Goal: Information Seeking & Learning: Learn about a topic

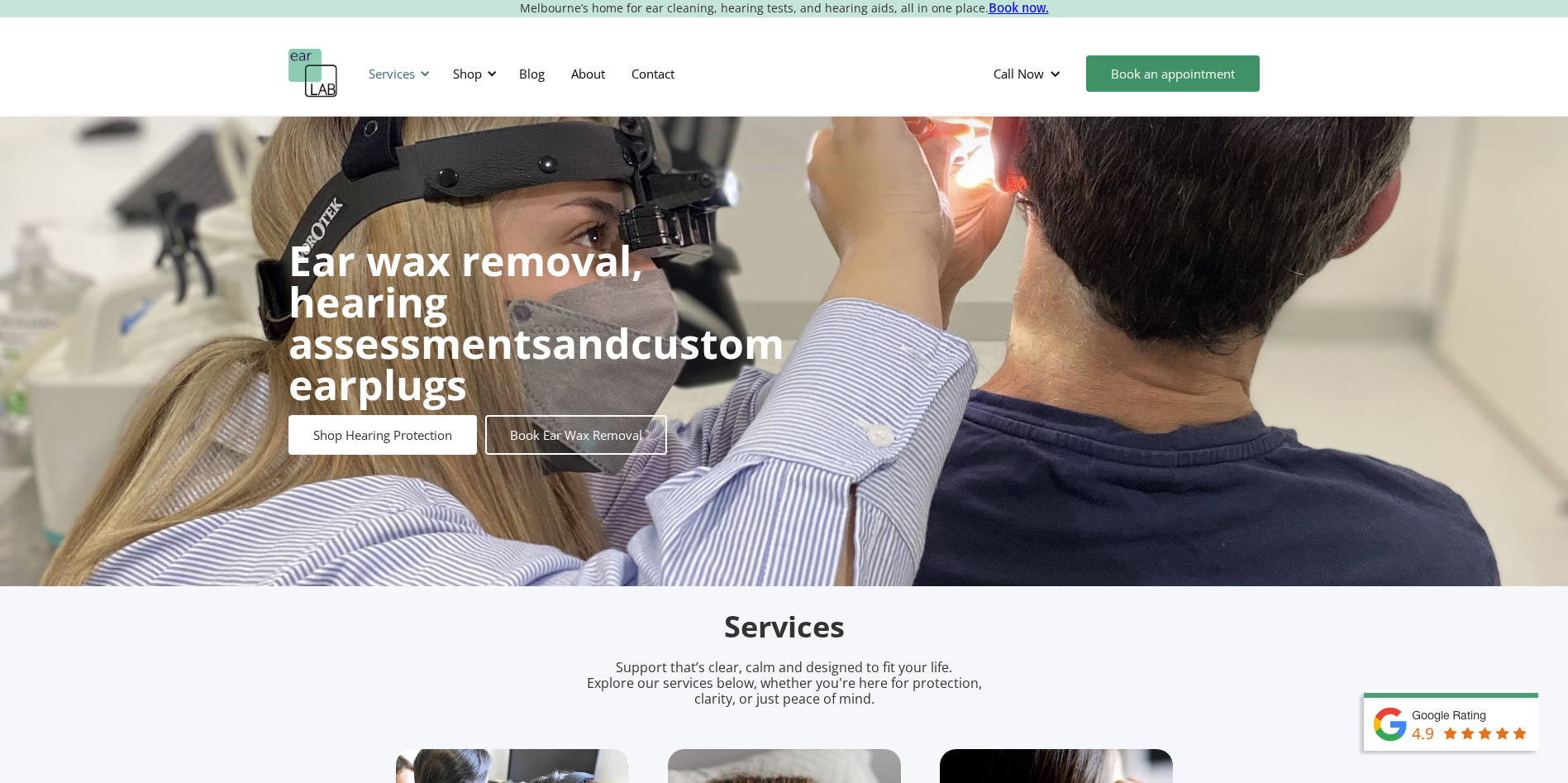
click at [426, 71] on div at bounding box center [425, 74] width 12 height 12
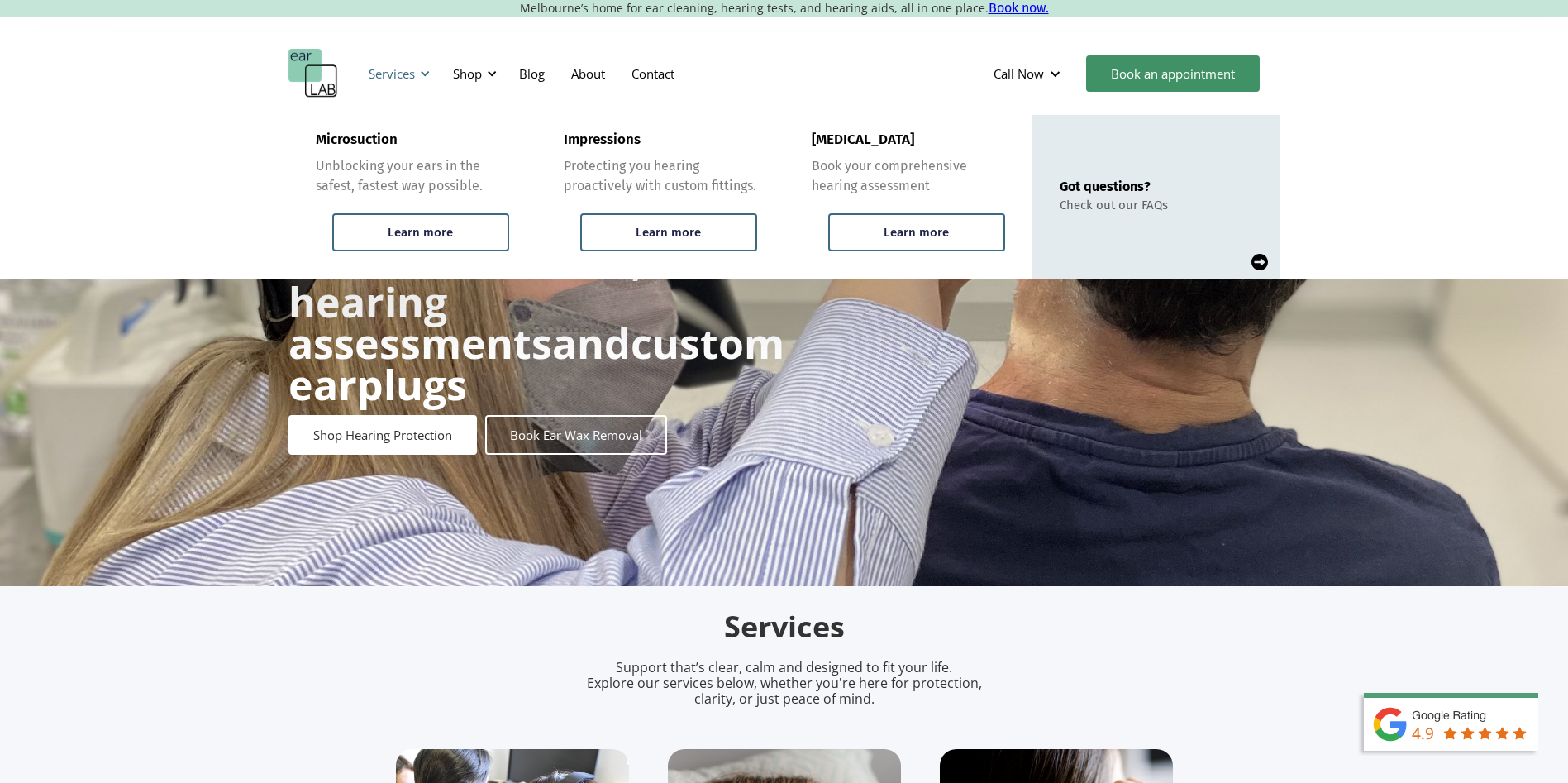
click at [426, 71] on div at bounding box center [425, 74] width 12 height 12
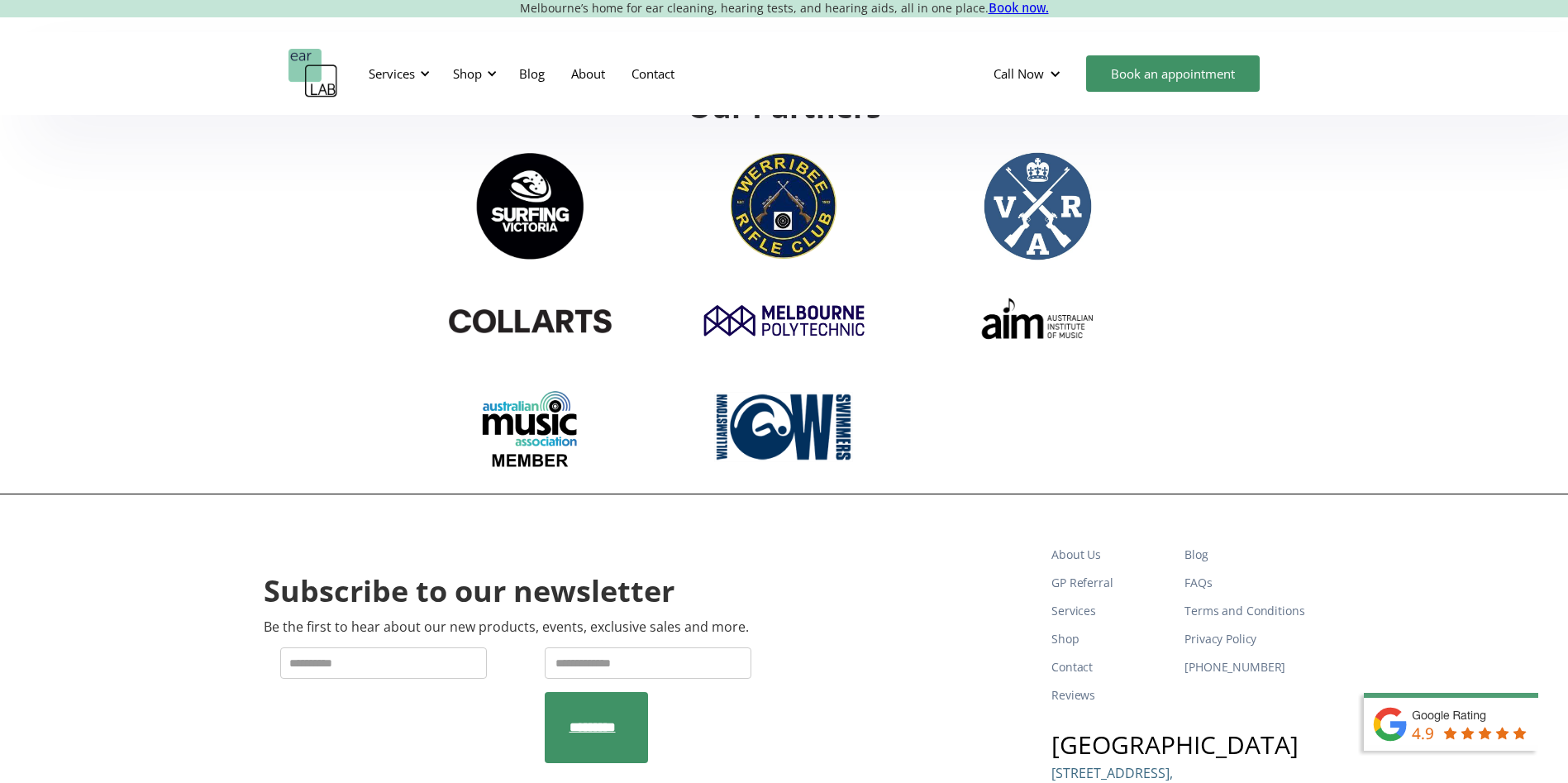
scroll to position [5554, 0]
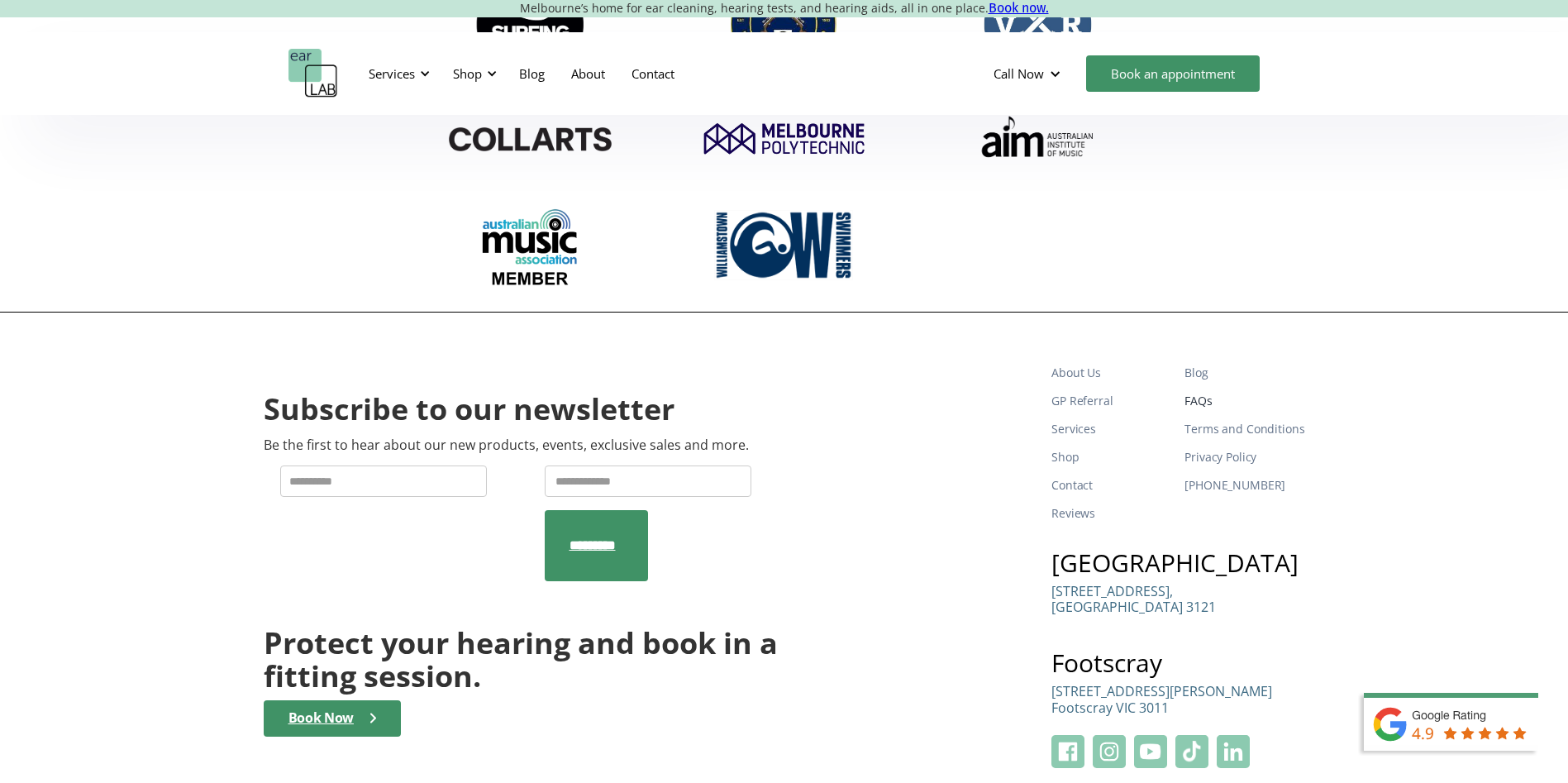
click at [1215, 387] on link "FAQs" at bounding box center [1245, 401] width 120 height 28
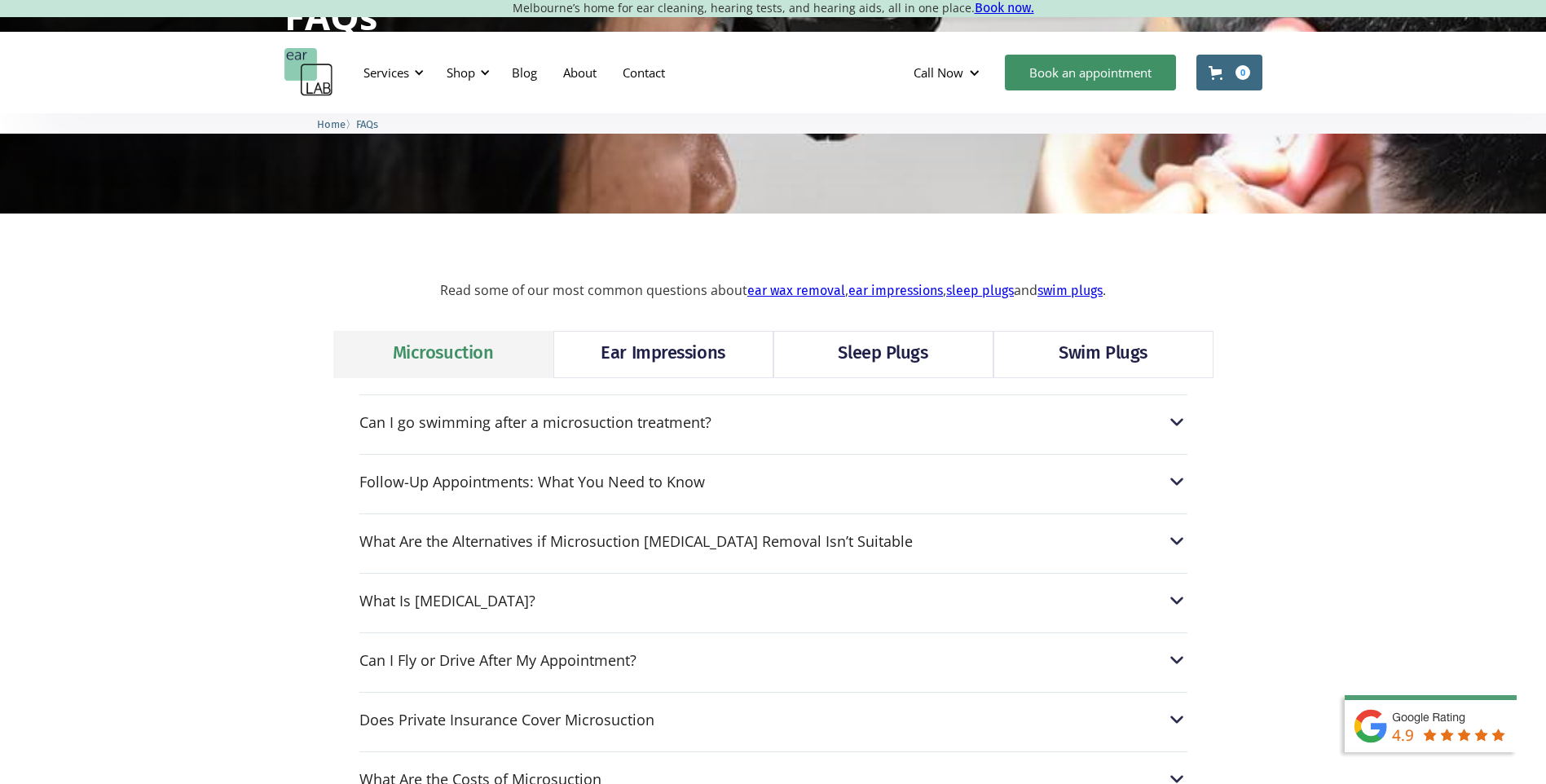
scroll to position [407, 0]
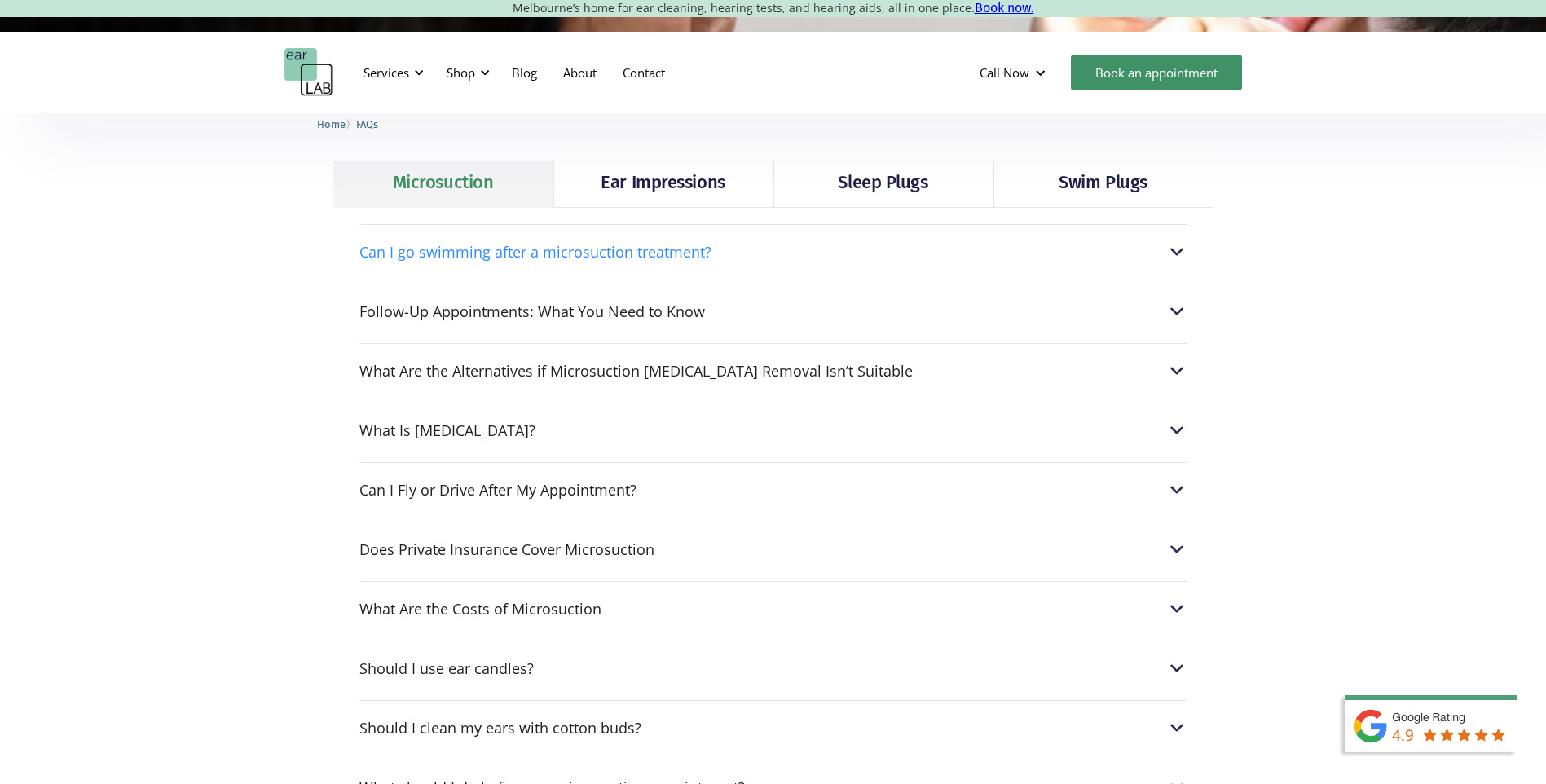
click at [738, 258] on div "Can I go swimming after a microsuction treatment?" at bounding box center [774, 252] width 828 height 21
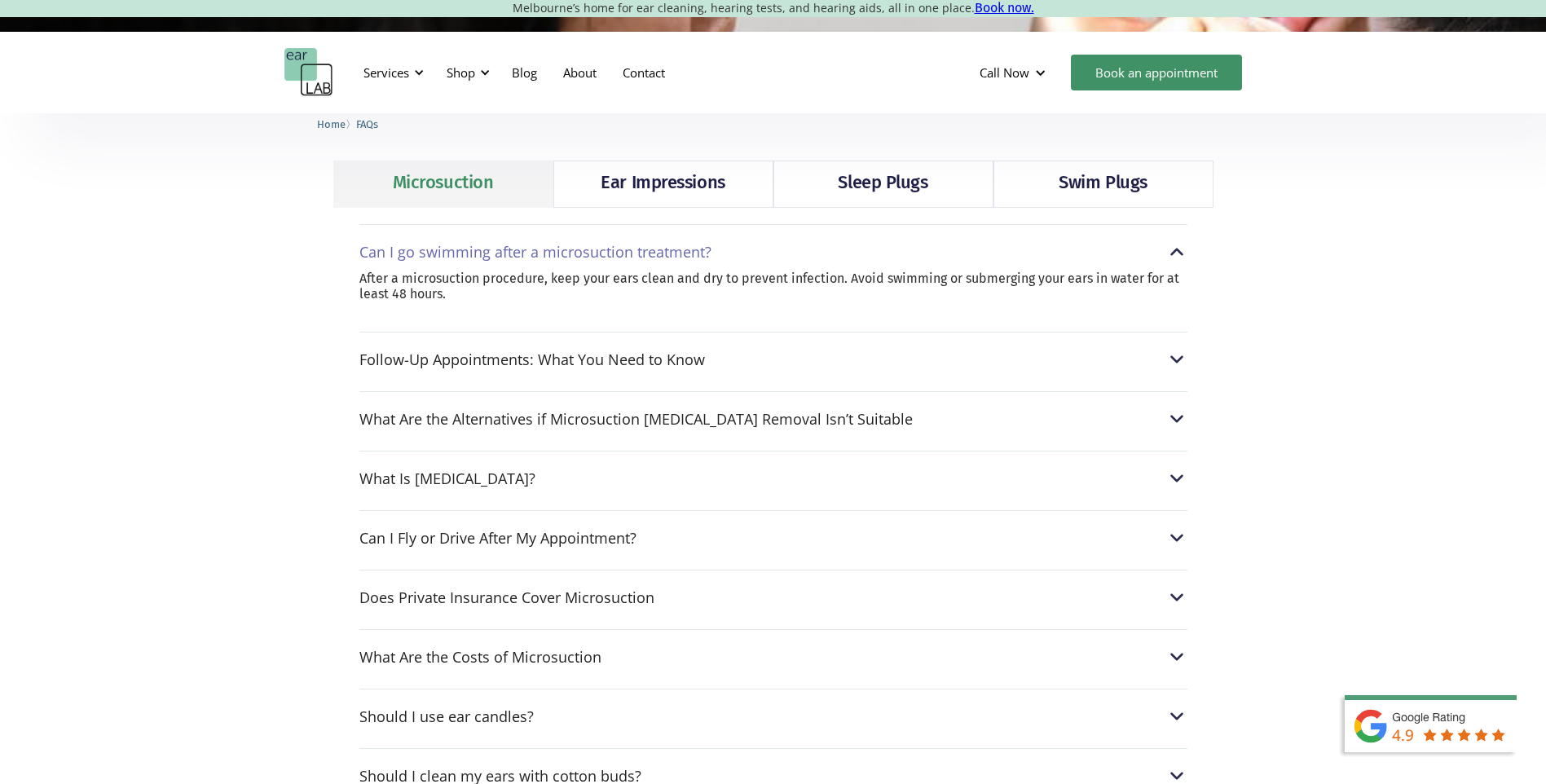
click at [805, 255] on div "Can I go swimming after a microsuction treatment?" at bounding box center [774, 252] width 828 height 21
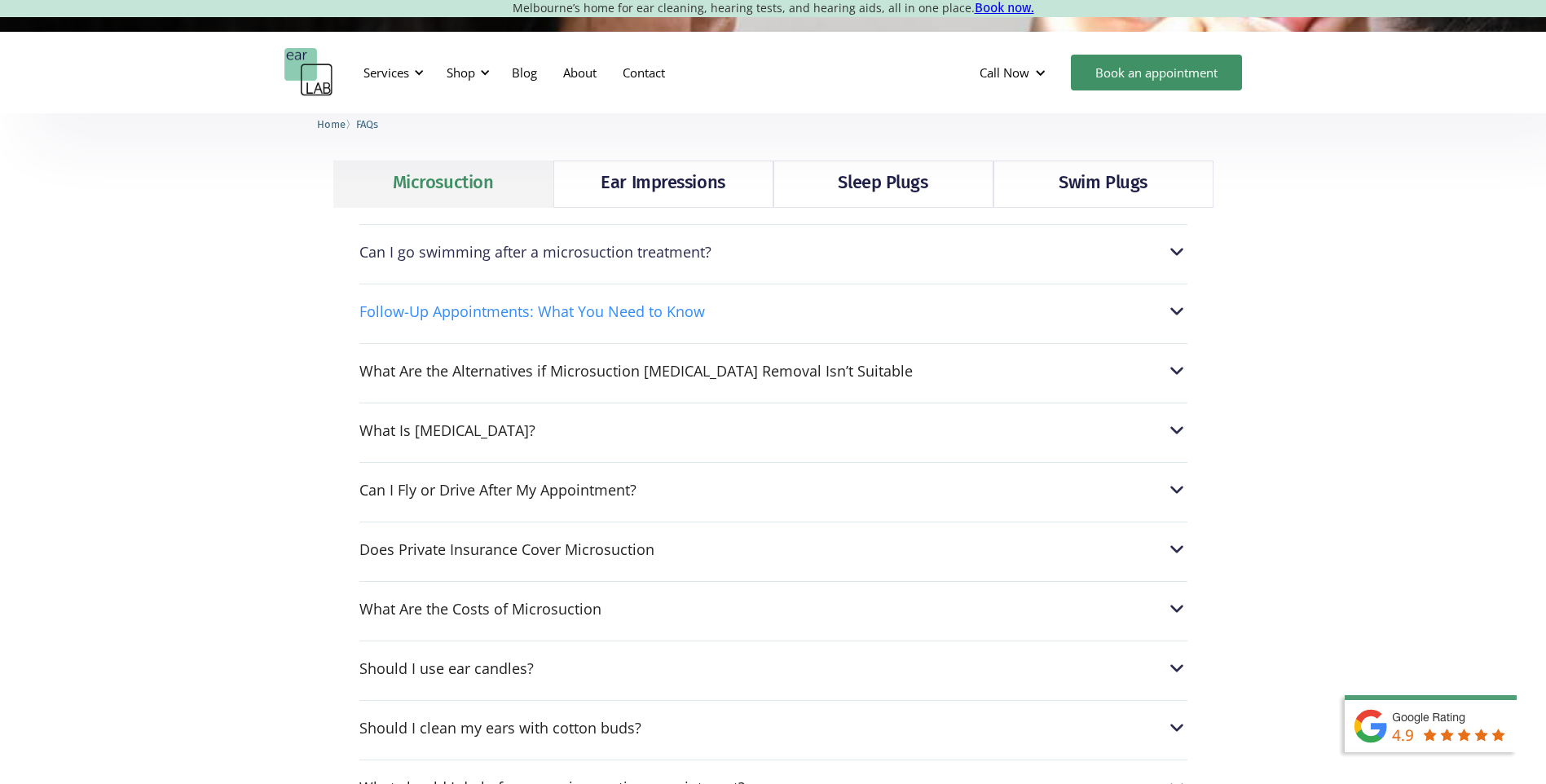
click at [816, 319] on div "Follow-Up Appointments: What You Need to Know" at bounding box center [774, 311] width 828 height 21
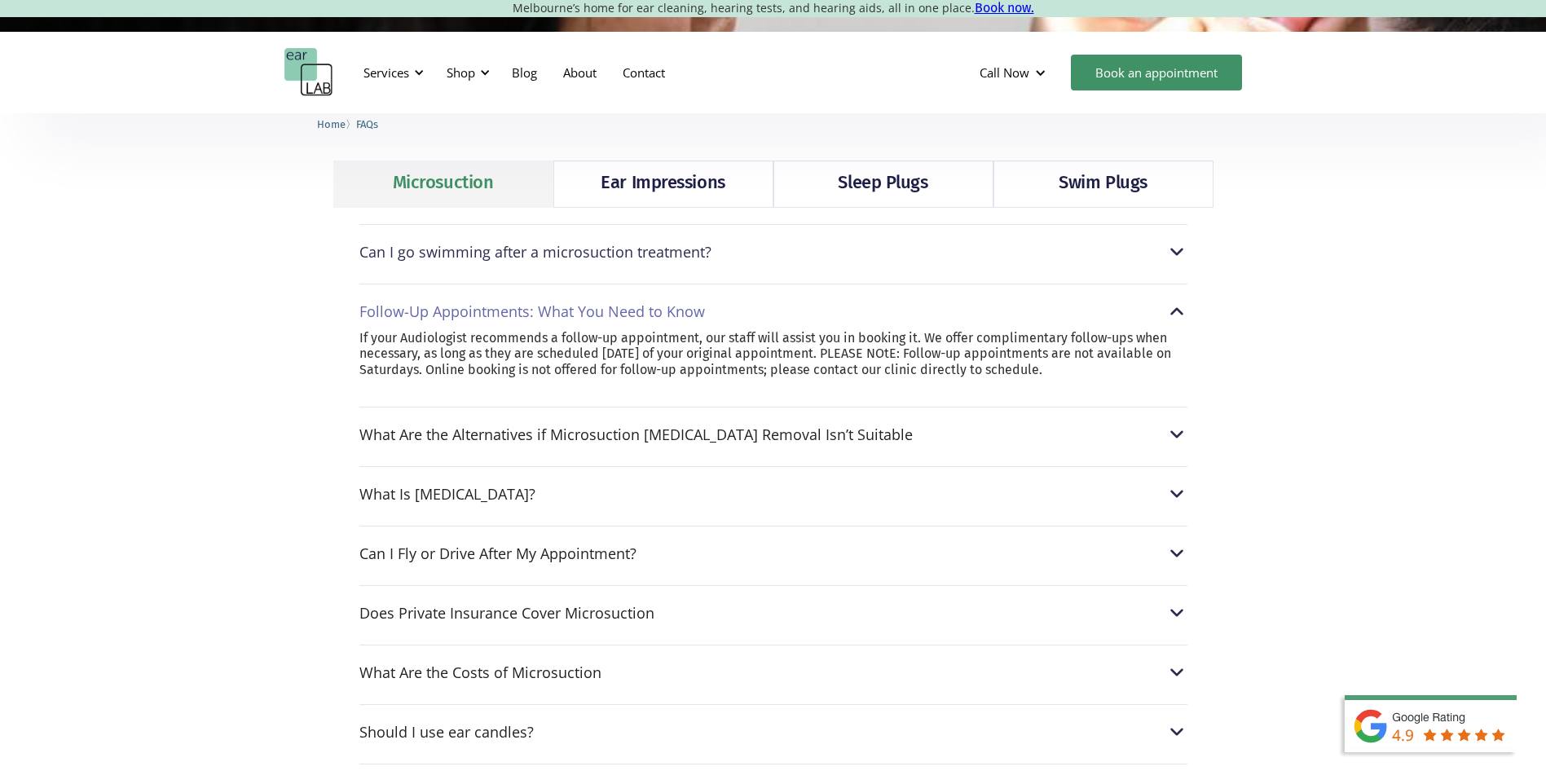
click at [842, 310] on div "Follow-Up Appointments: What You Need to Know" at bounding box center [774, 311] width 828 height 21
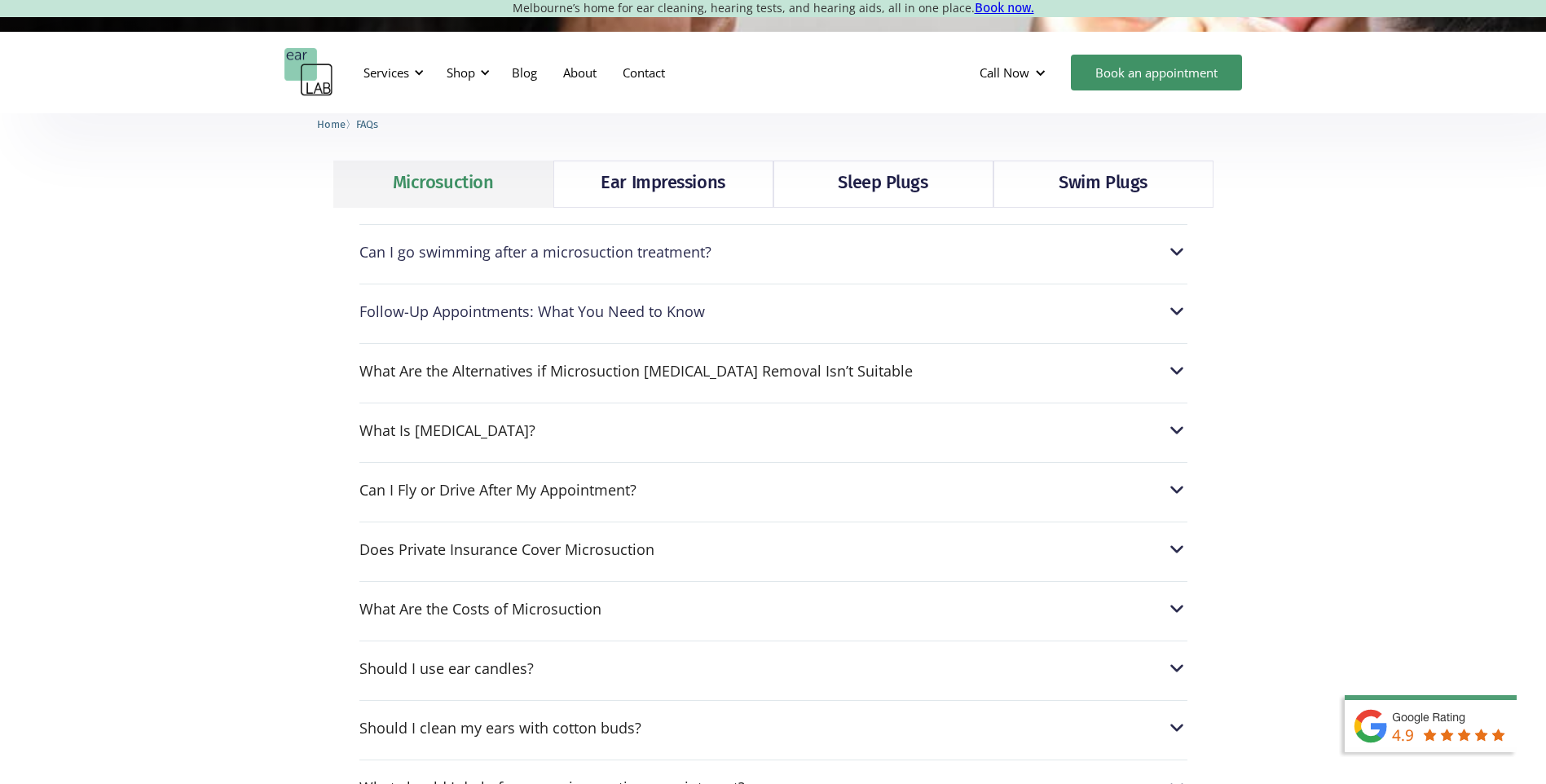
scroll to position [570, 0]
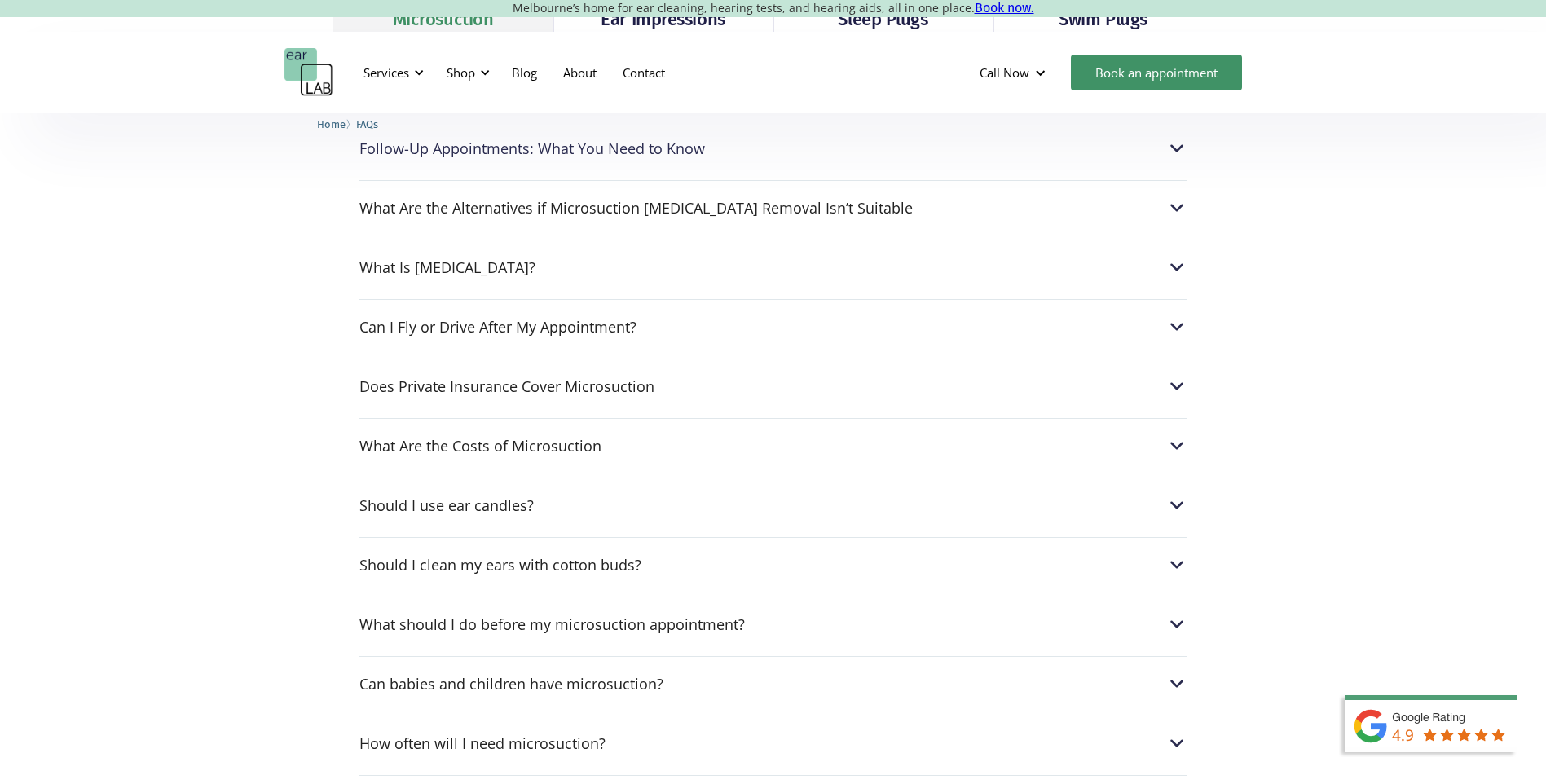
click at [813, 340] on div "Can I Fly or Drive After My Appointment? Yes, microsuction does not touch the i…" at bounding box center [774, 322] width 828 height 47
click at [814, 334] on div "Can I Fly or Drive After My Appointment?" at bounding box center [774, 327] width 828 height 21
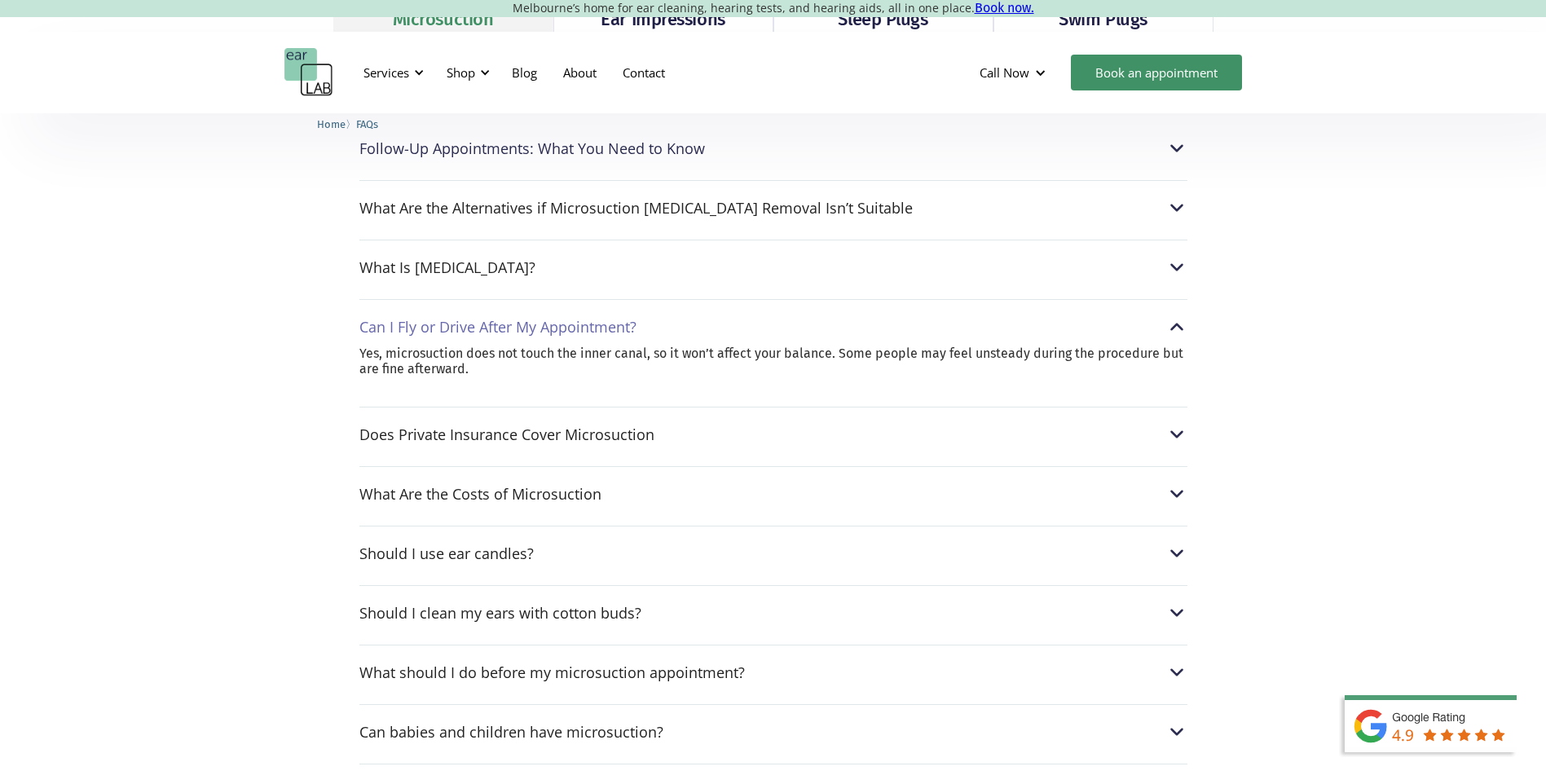
click at [814, 330] on div "Can I Fly or Drive After My Appointment?" at bounding box center [774, 327] width 828 height 21
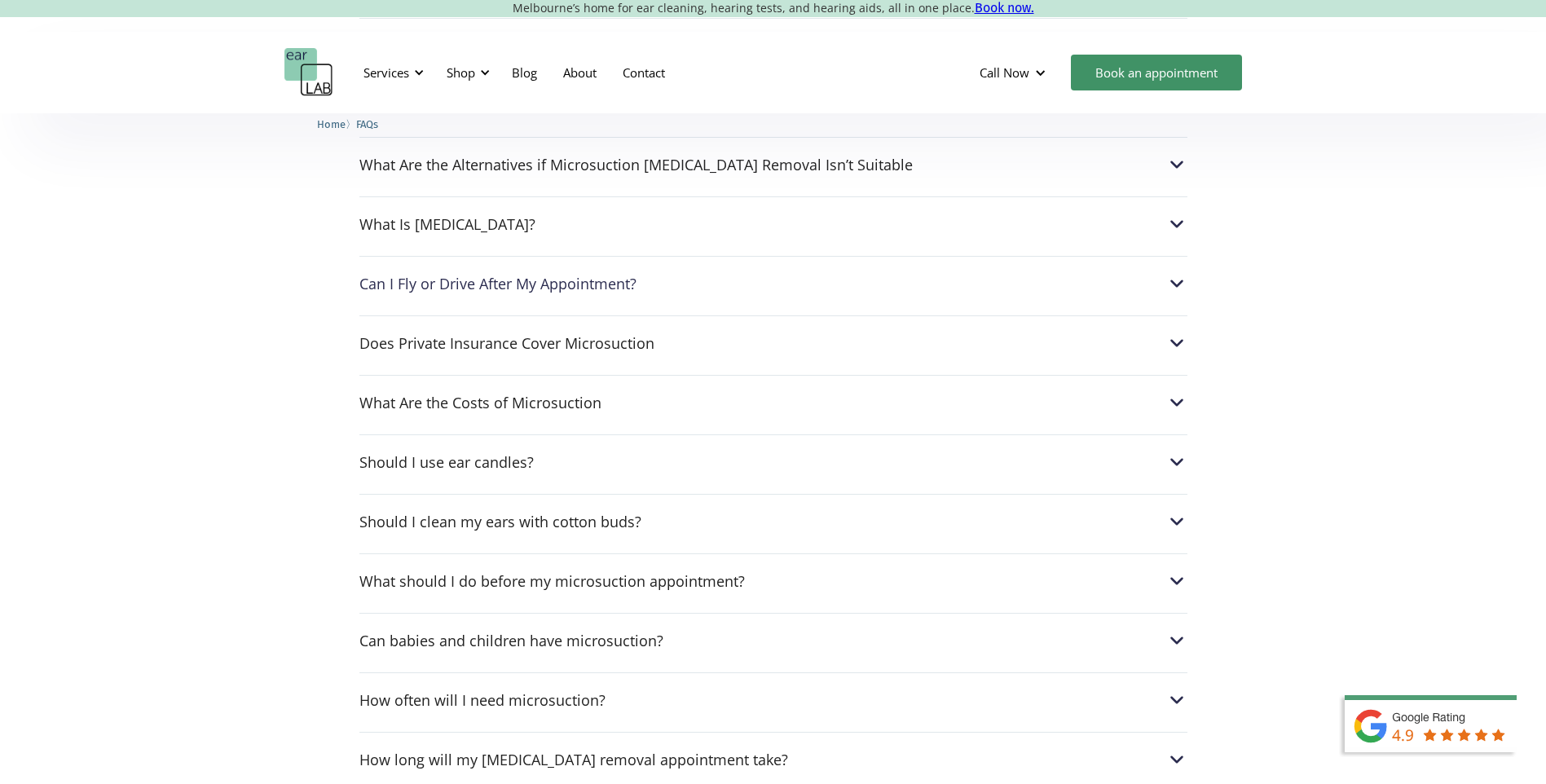
scroll to position [652, 0]
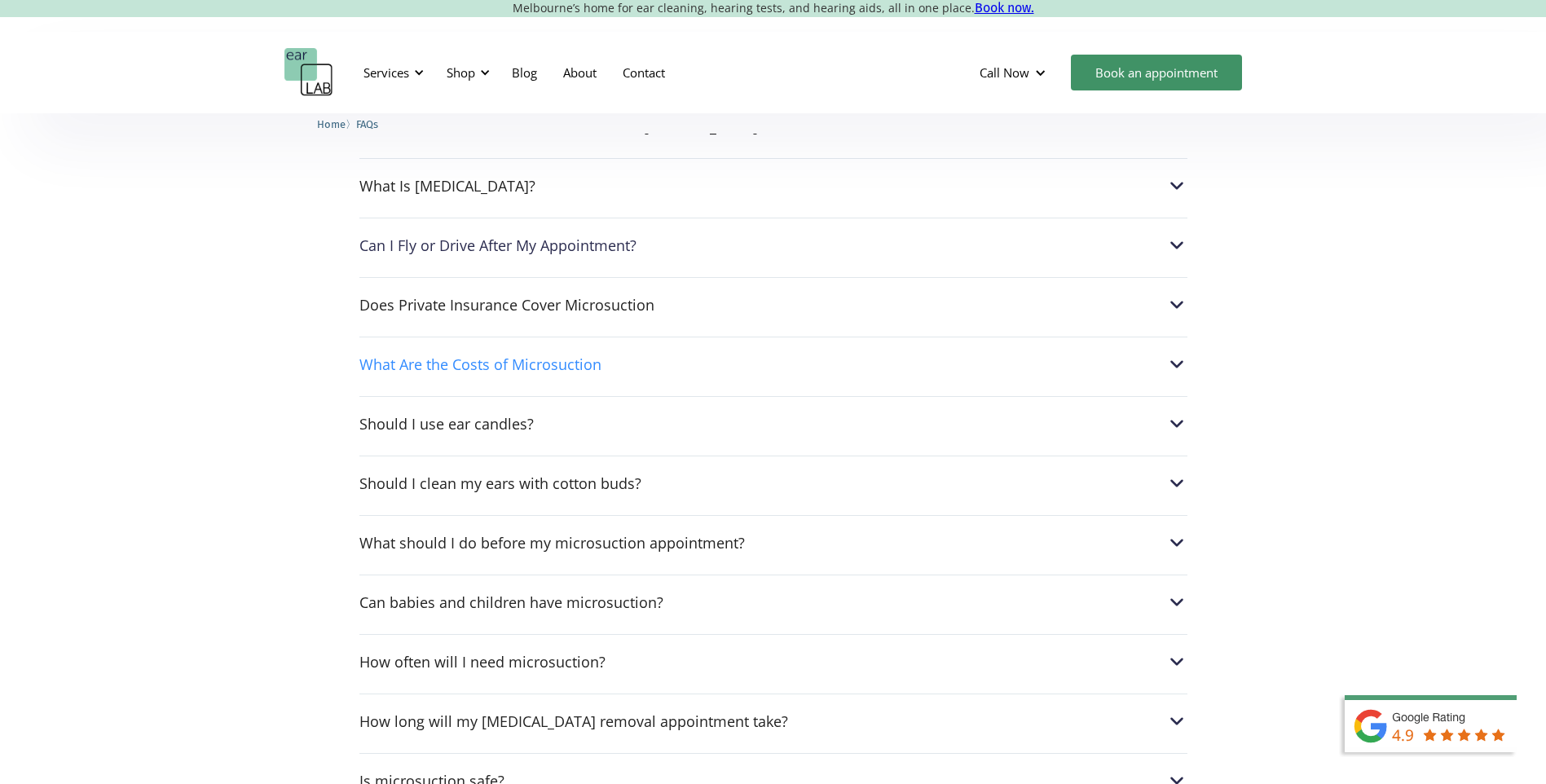
click at [810, 360] on div "What Are the Costs of Microsuction" at bounding box center [774, 365] width 828 height 21
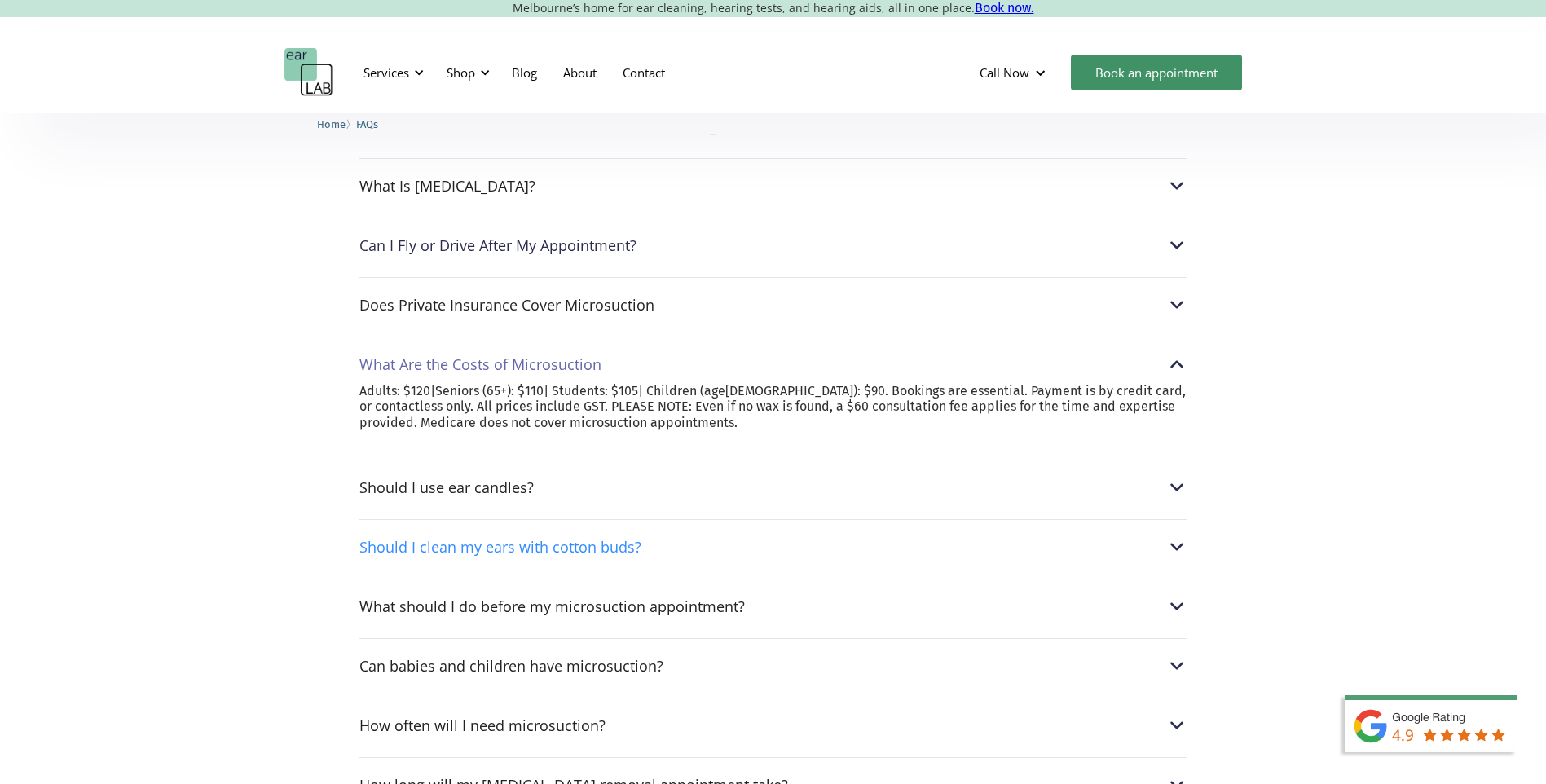
click at [788, 546] on div "Should I clean my ears with cotton buds?" at bounding box center [774, 546] width 828 height 21
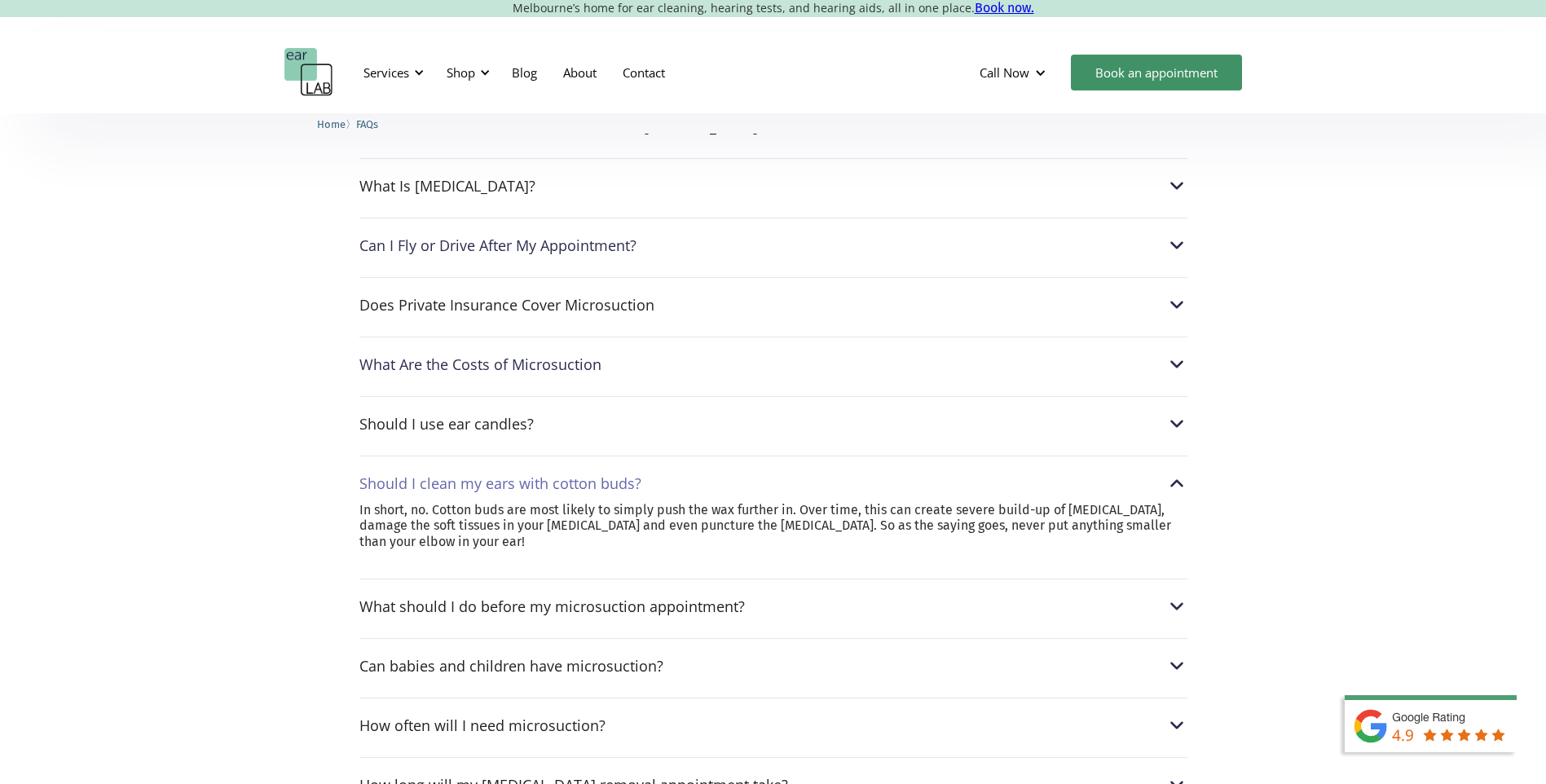
click at [822, 461] on div "Should I clean my ears with cotton buds? In short, no. Cotton buds are most lik…" at bounding box center [774, 510] width 828 height 110
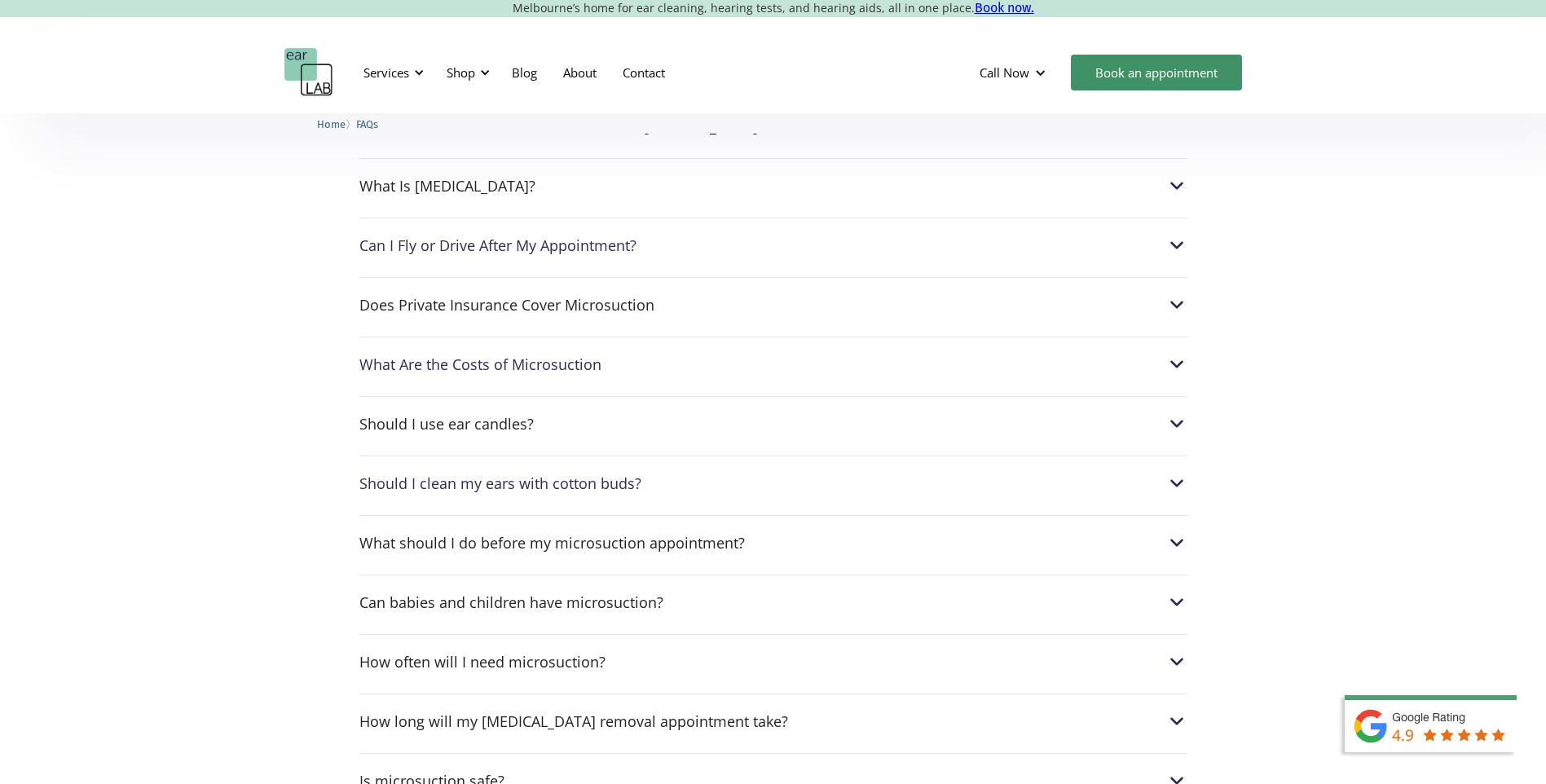
click at [834, 406] on div "Should I use ear candles? Ear candles are more dangerous than they look. They c…" at bounding box center [774, 419] width 828 height 47
click at [830, 422] on div "Should I use ear candles?" at bounding box center [774, 424] width 828 height 21
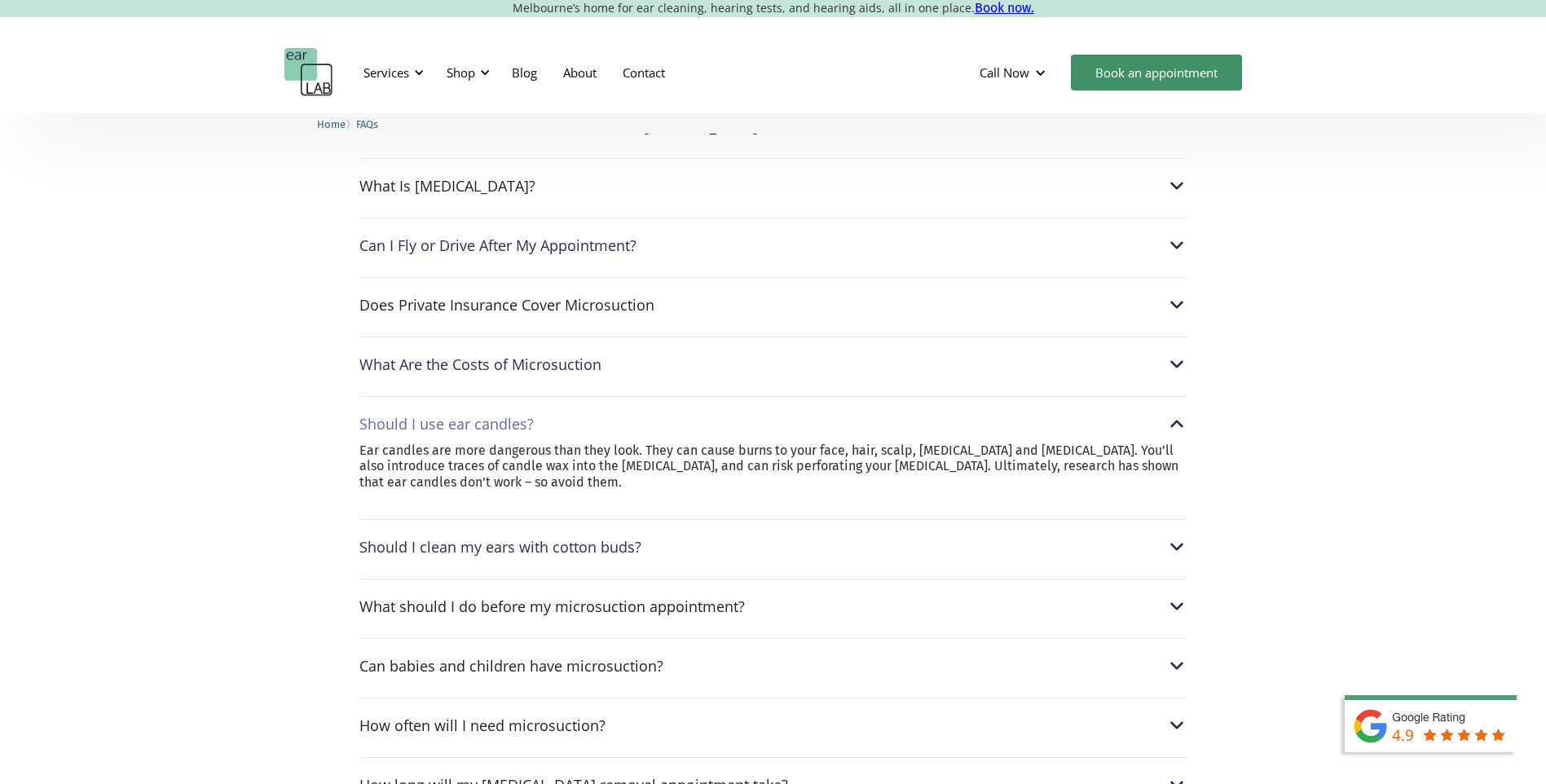
click at [853, 415] on div "Should I use ear candles?" at bounding box center [774, 424] width 828 height 21
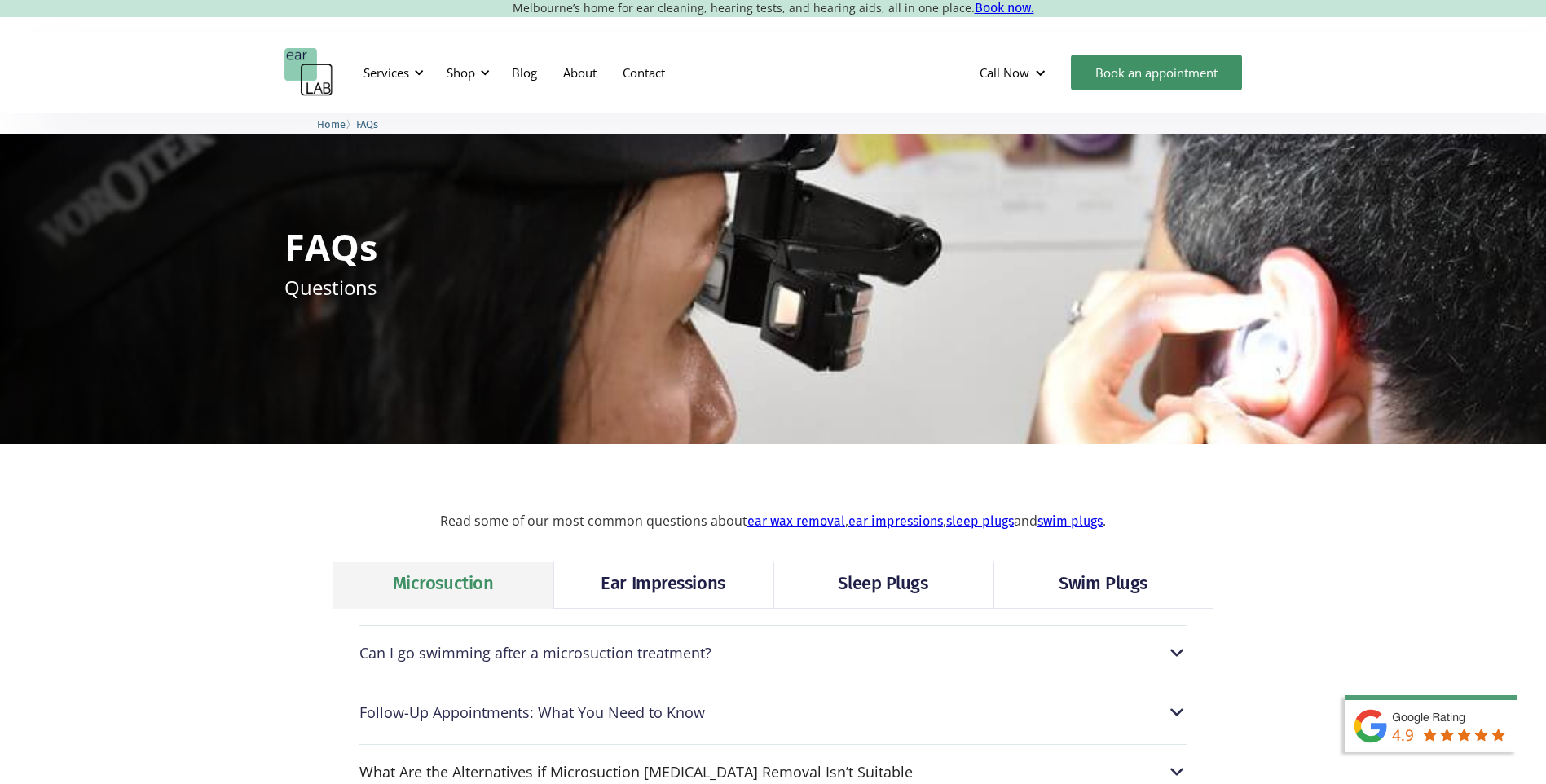
scroll to position [0, 0]
